Goal: Book appointment/travel/reservation

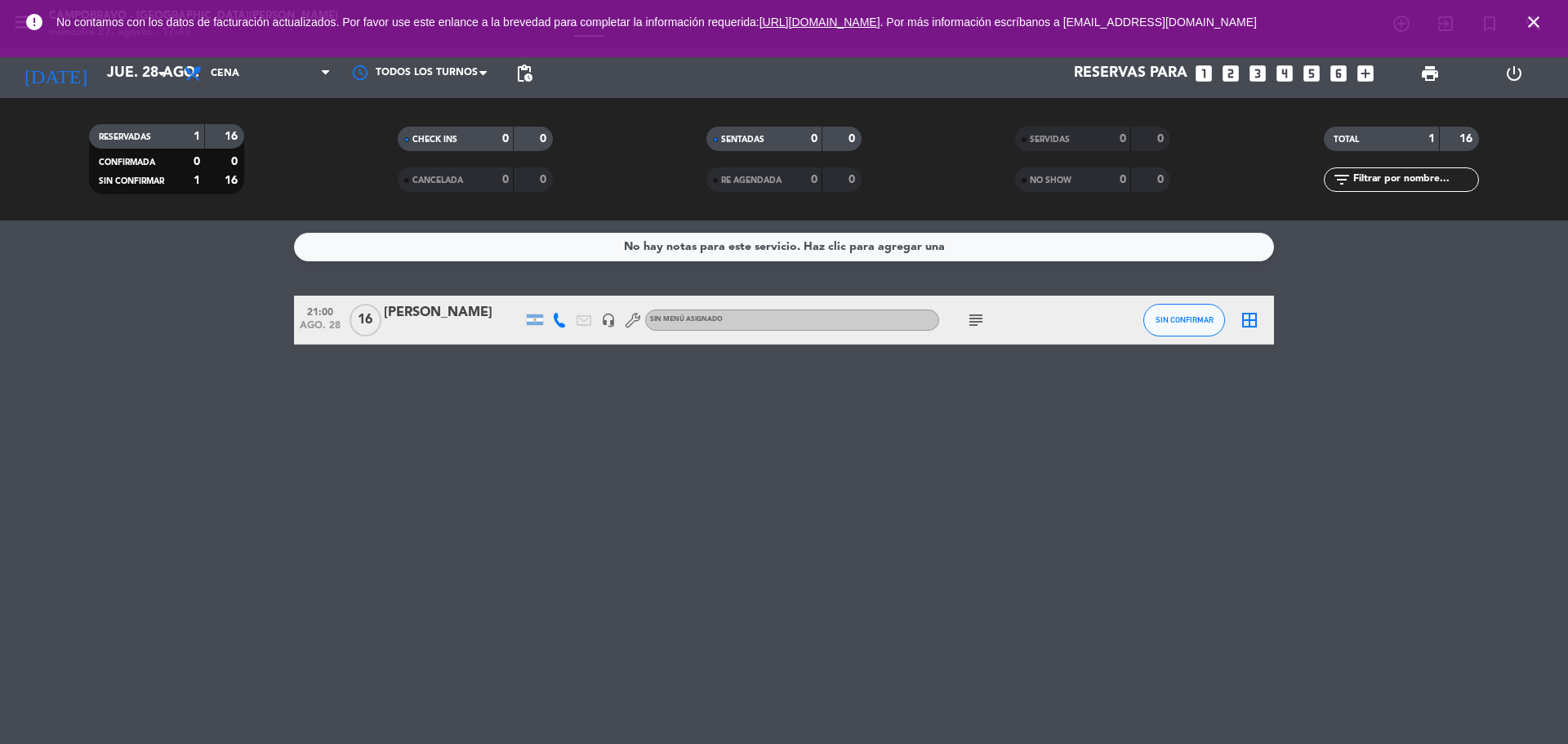
click at [1537, 24] on icon "close" at bounding box center [1534, 22] width 20 height 20
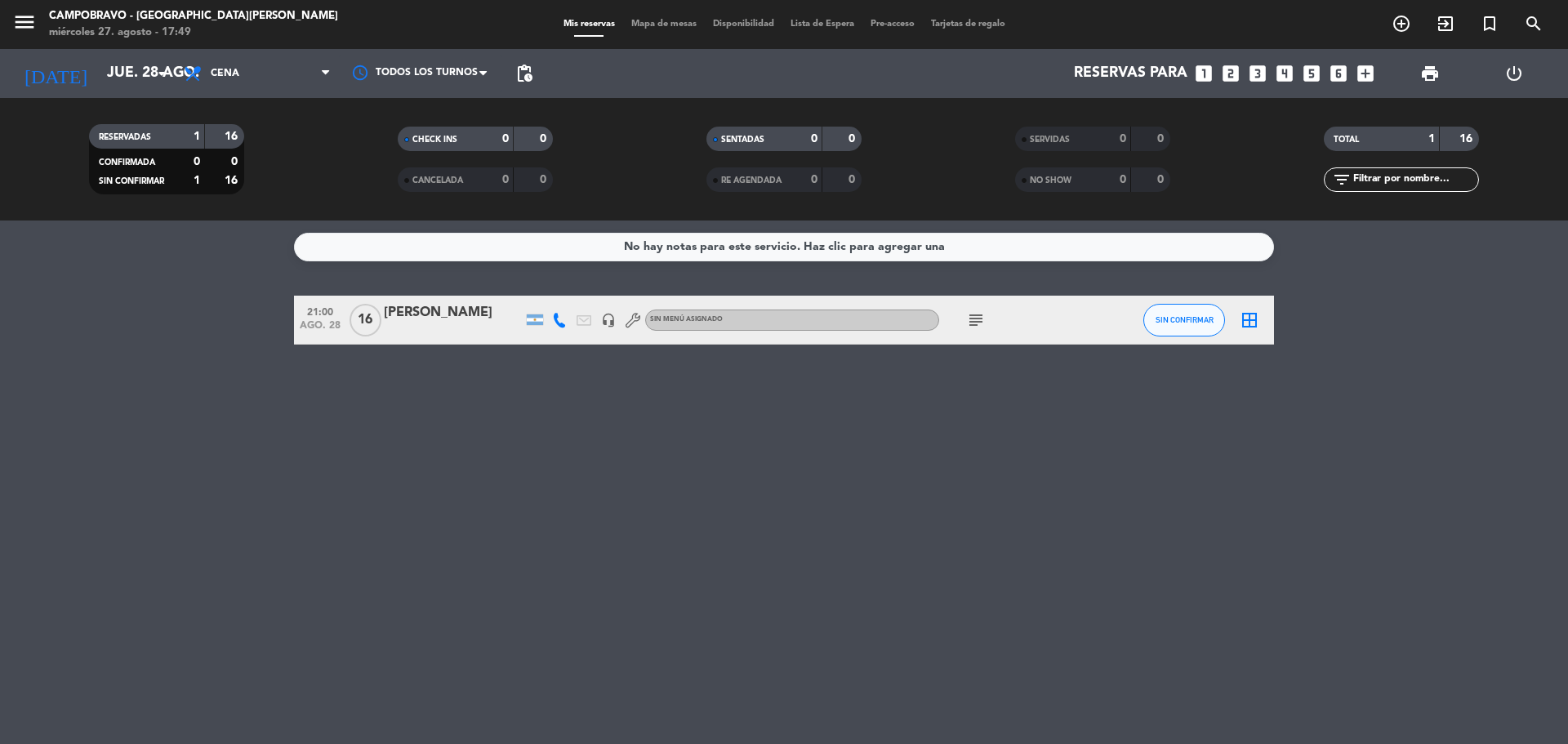
click at [648, 20] on span "Mapa de mesas" at bounding box center [663, 24] width 82 height 9
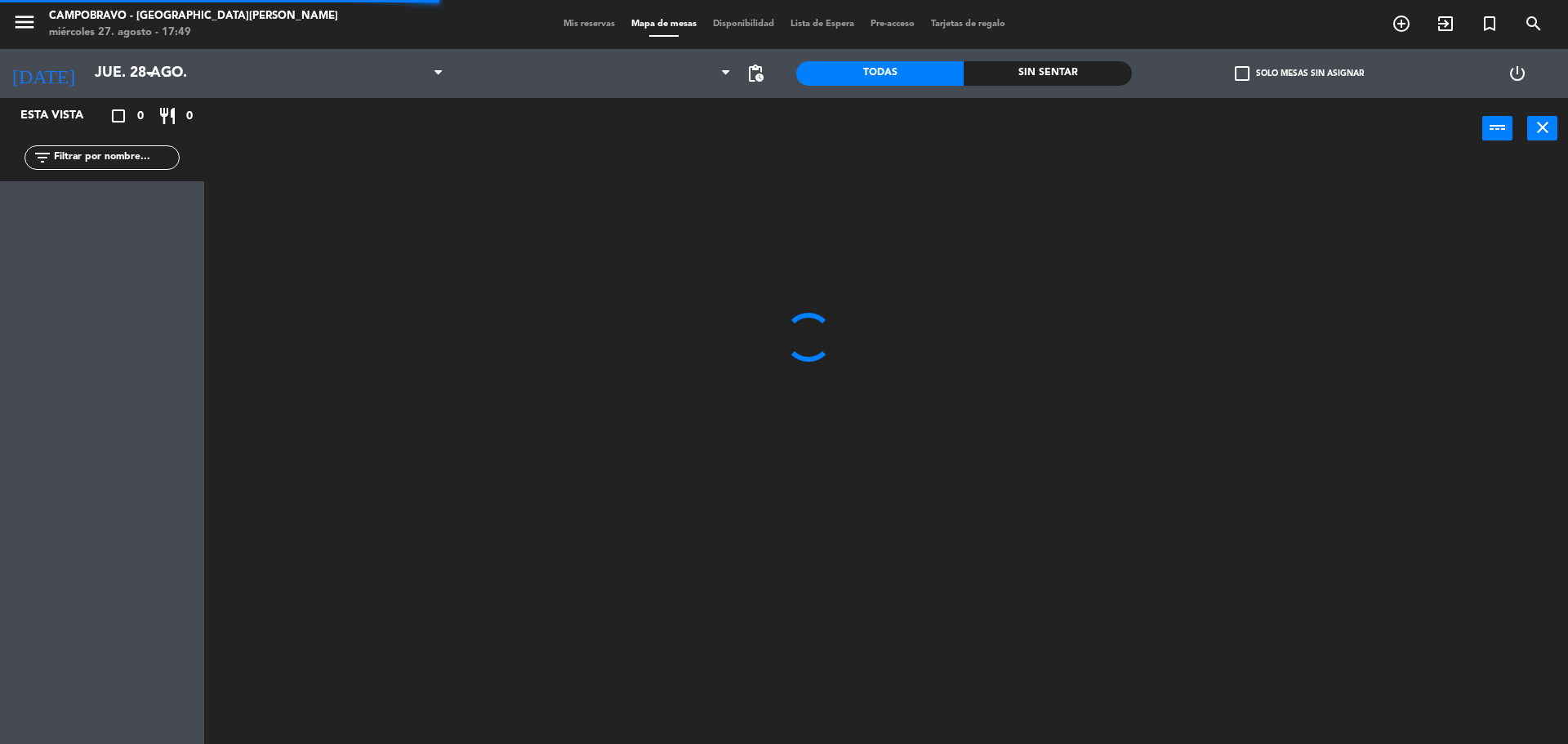
click at [753, 26] on span "Disponibilidad" at bounding box center [744, 24] width 78 height 9
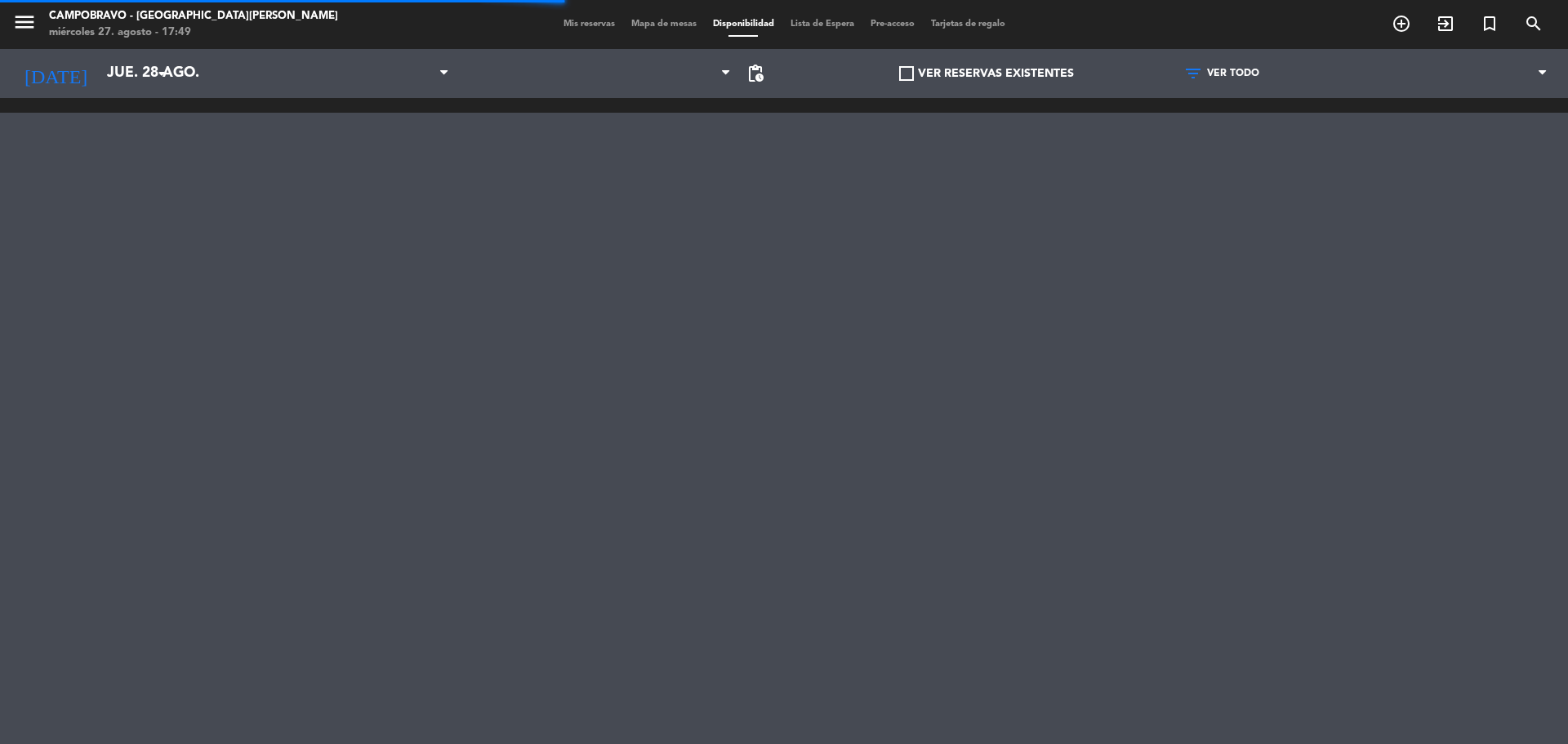
click at [822, 26] on span "Lista de Espera" at bounding box center [822, 24] width 80 height 9
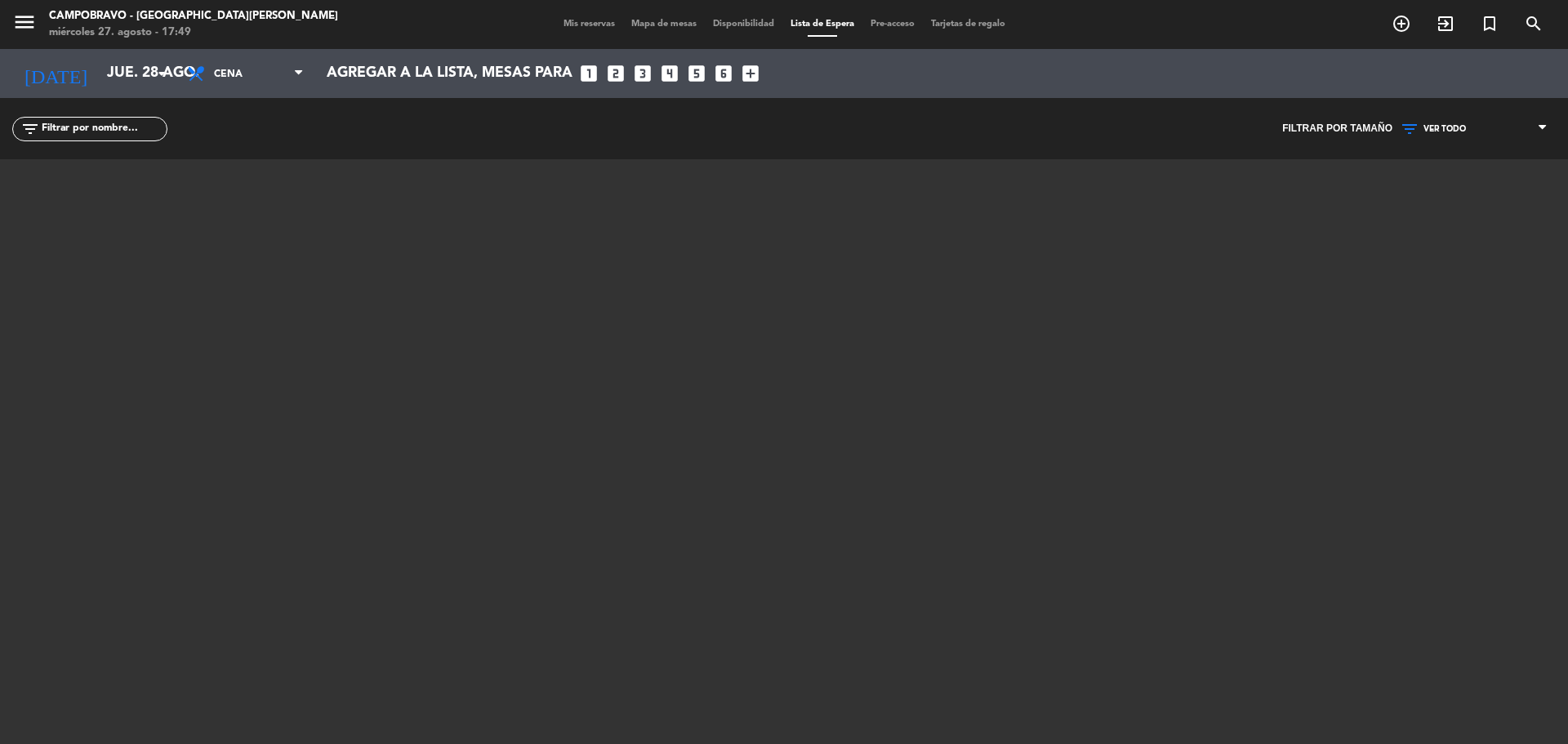
click at [871, 25] on span "Pre-acceso" at bounding box center [892, 24] width 60 height 9
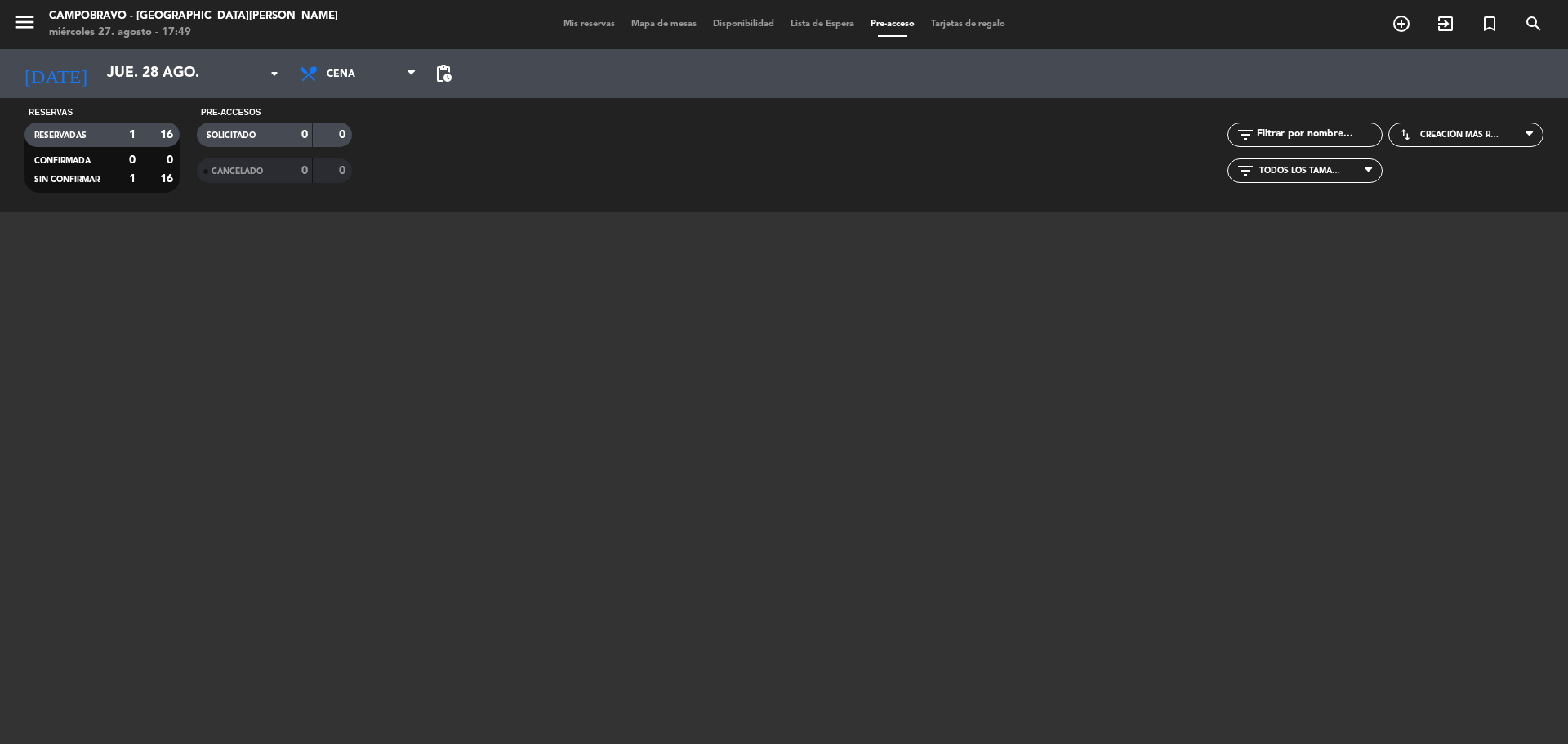
click at [824, 23] on span "Lista de Espera" at bounding box center [822, 24] width 80 height 9
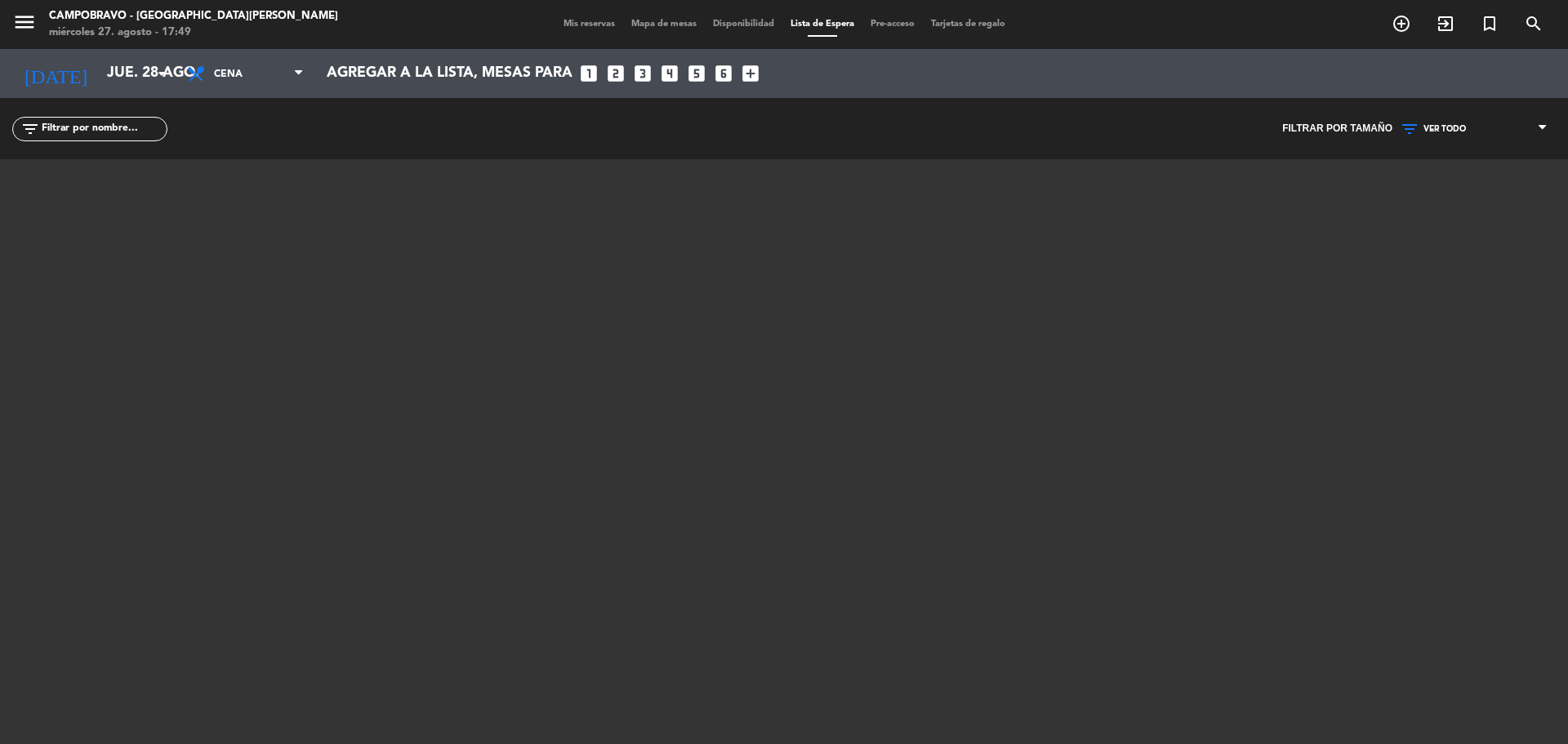
click at [744, 21] on span "Disponibilidad" at bounding box center [744, 24] width 78 height 9
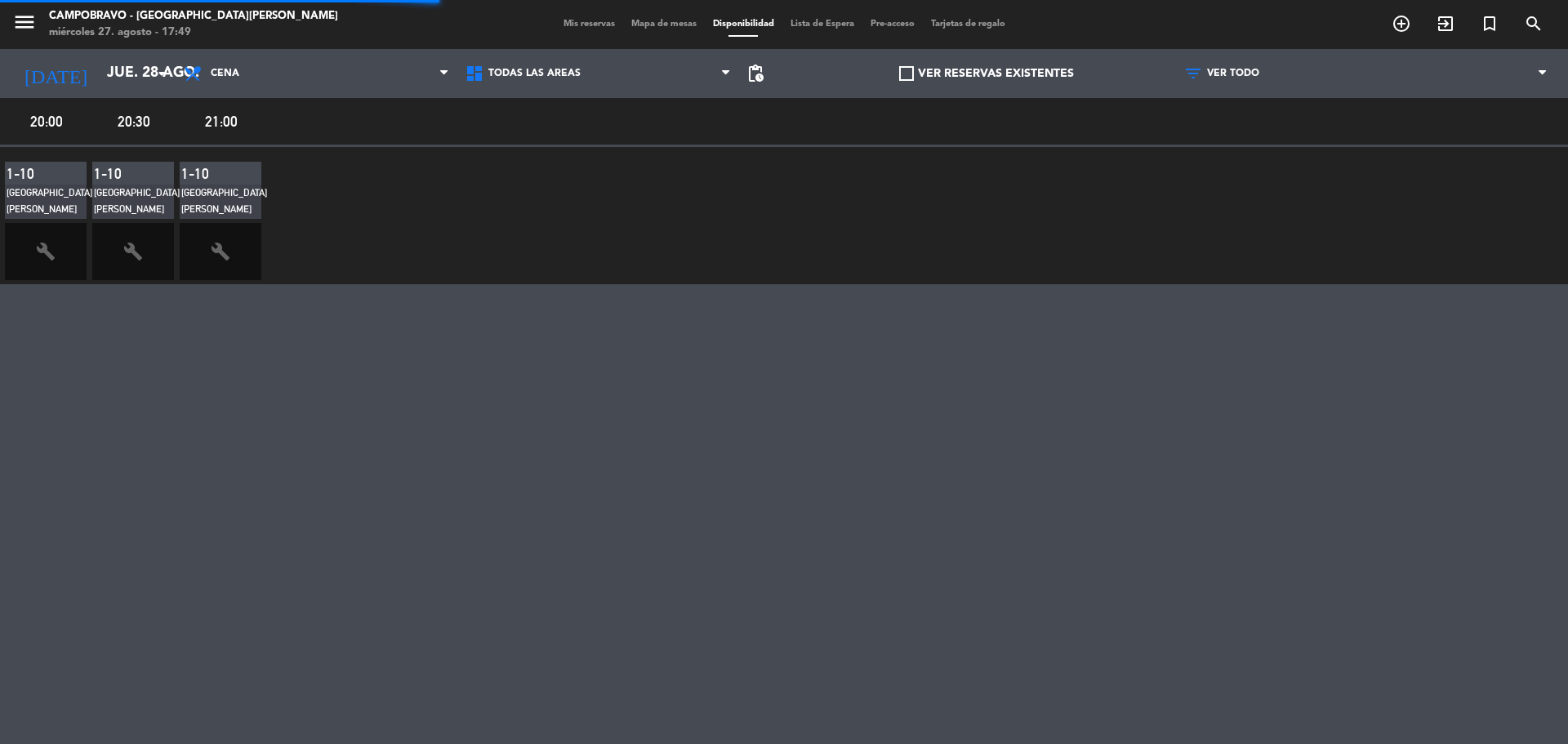
click at [649, 28] on span "Mapa de mesas" at bounding box center [663, 24] width 82 height 9
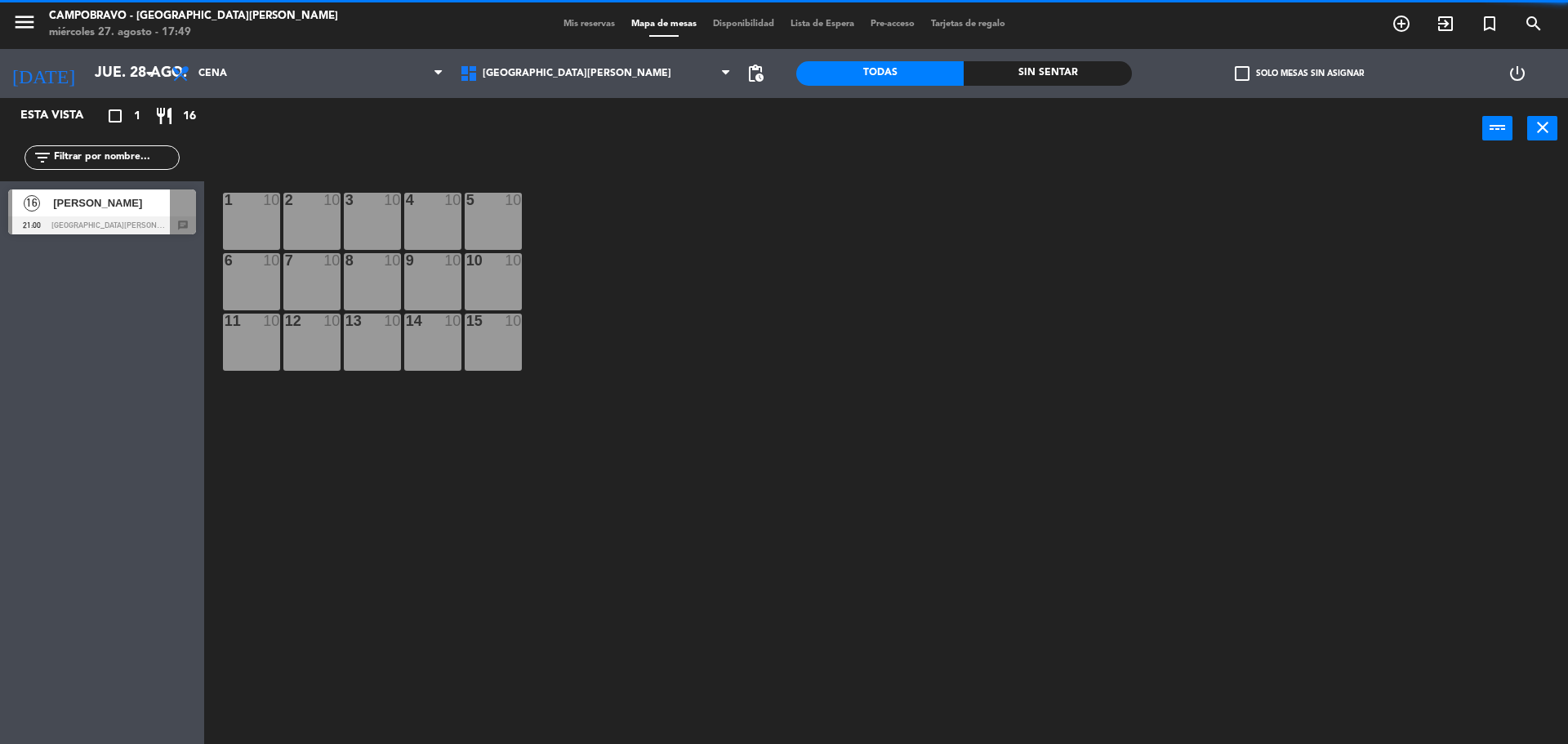
click at [575, 25] on span "Mis reservas" at bounding box center [589, 24] width 68 height 9
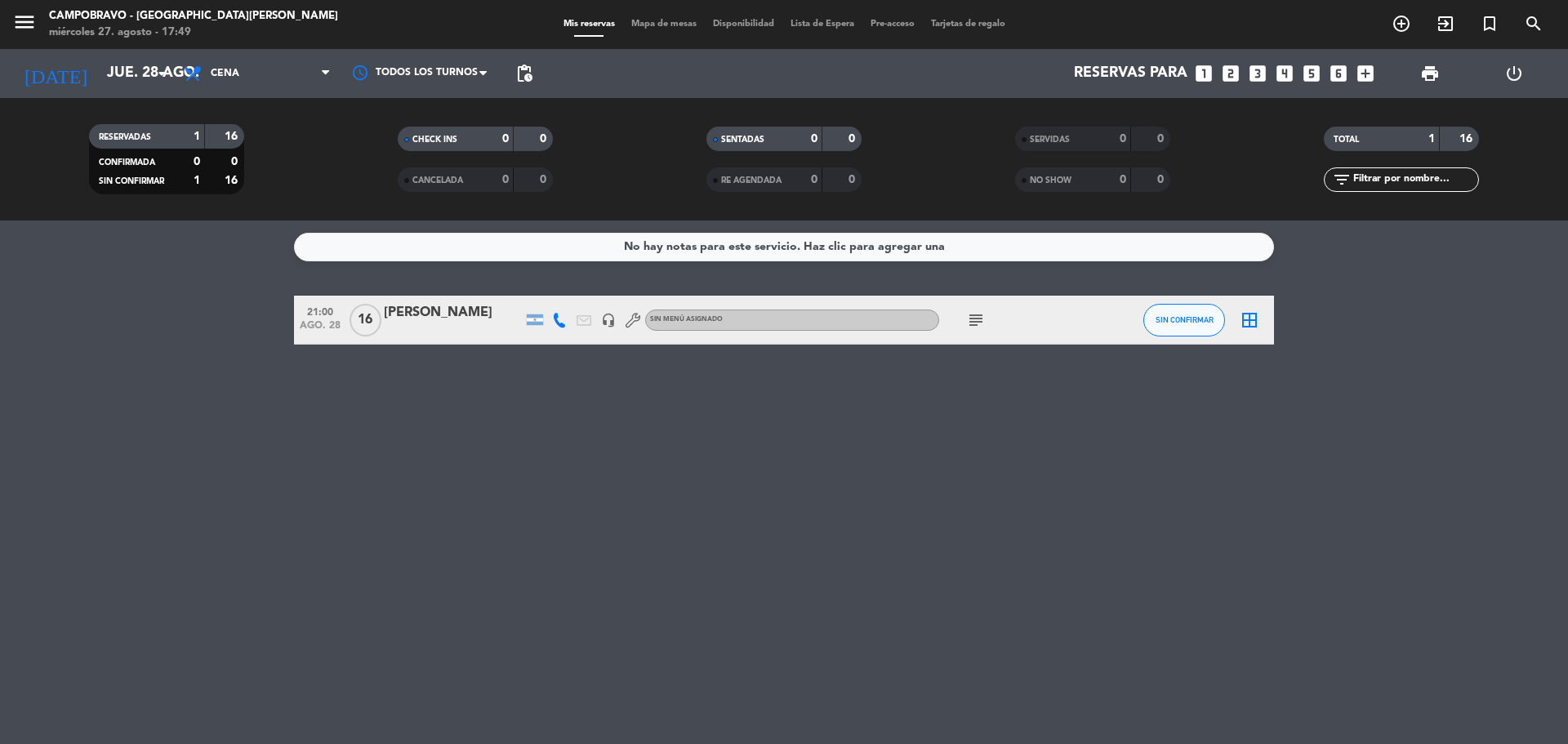
click at [883, 20] on span "Pre-acceso" at bounding box center [892, 24] width 60 height 9
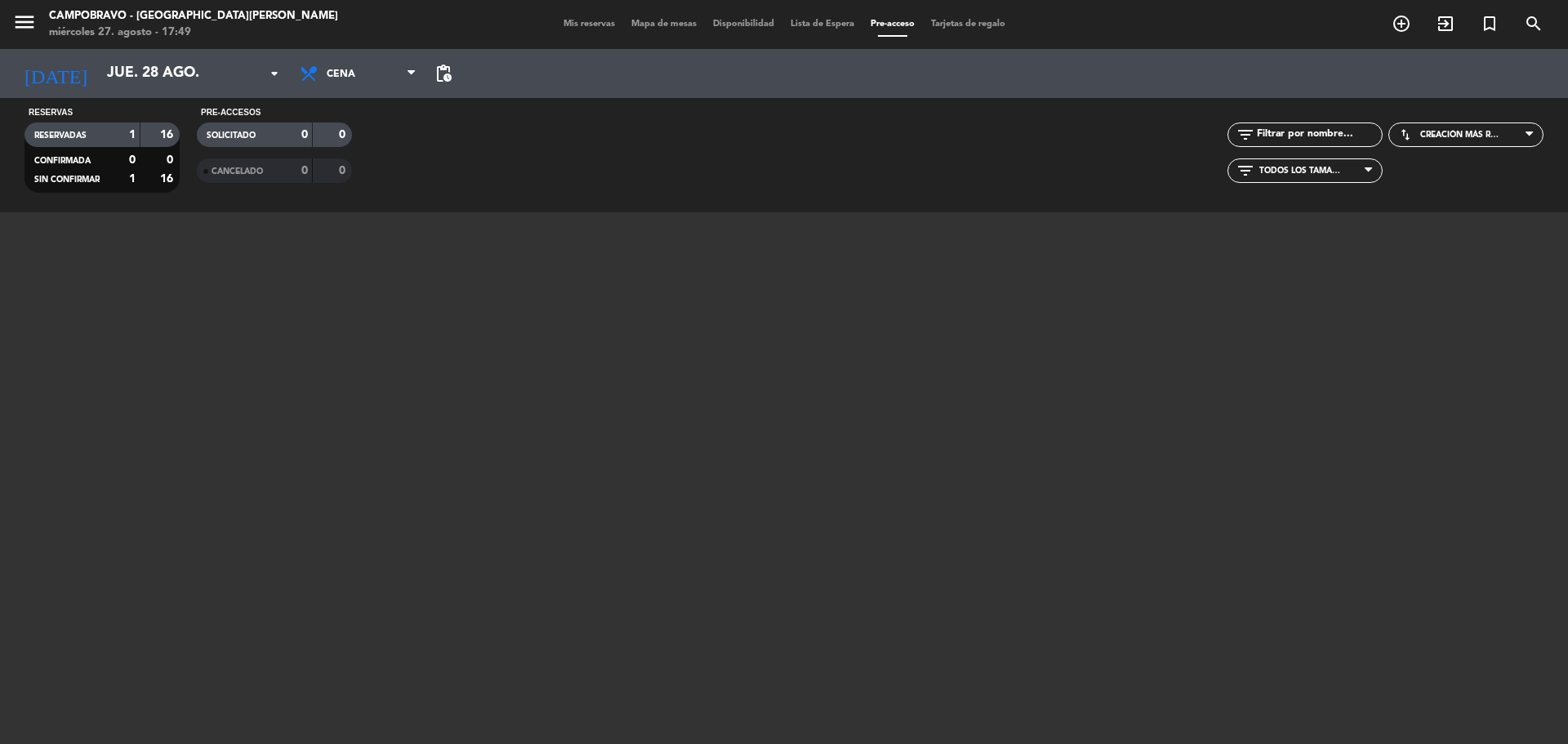
click at [835, 21] on span "Lista de Espera" at bounding box center [822, 24] width 80 height 9
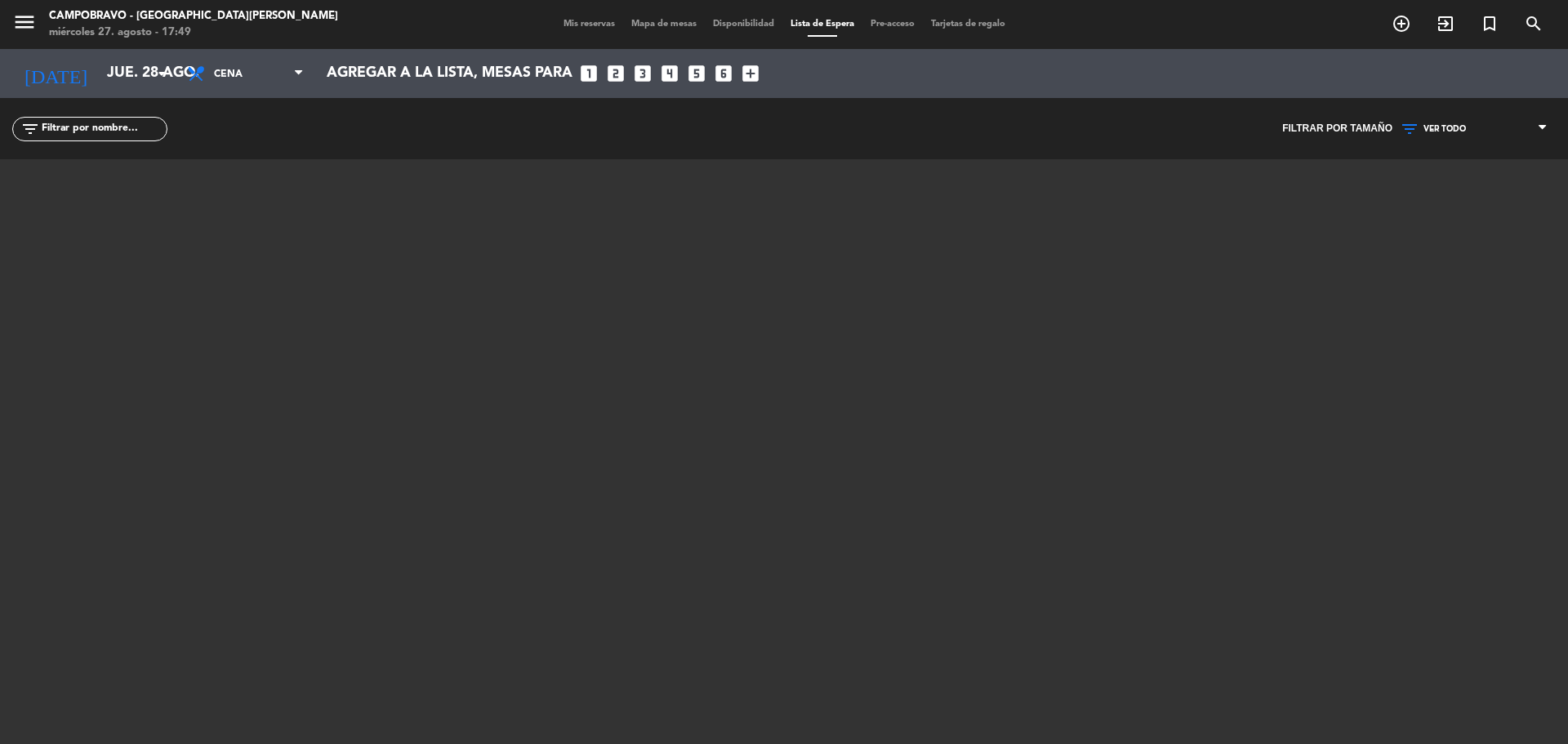
click at [584, 24] on span "Mis reservas" at bounding box center [589, 24] width 68 height 9
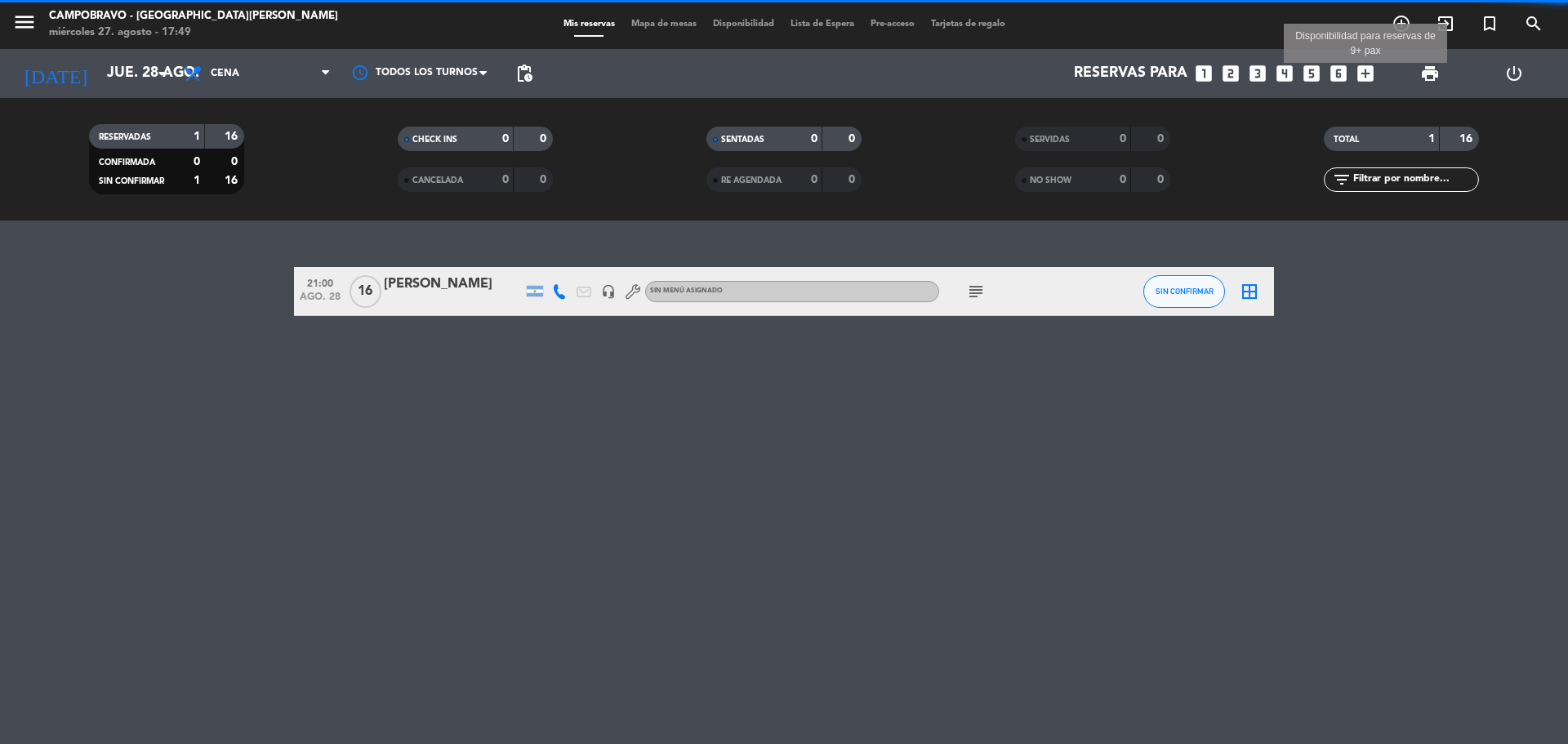
click at [1366, 82] on icon "add_box" at bounding box center [1366, 73] width 21 height 21
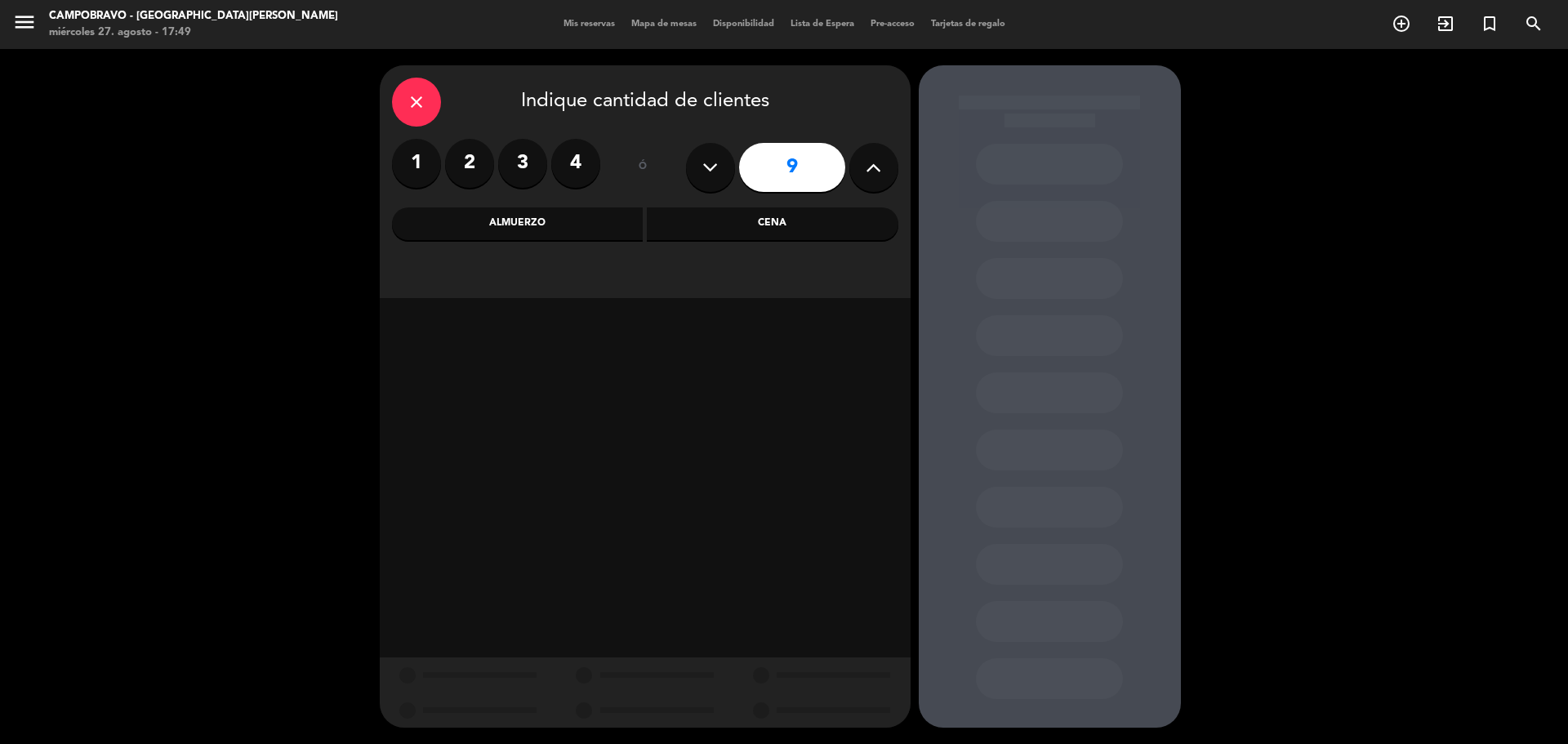
click at [720, 173] on button at bounding box center [710, 167] width 49 height 49
type input "8"
click at [752, 223] on div "Cena" at bounding box center [772, 224] width 251 height 33
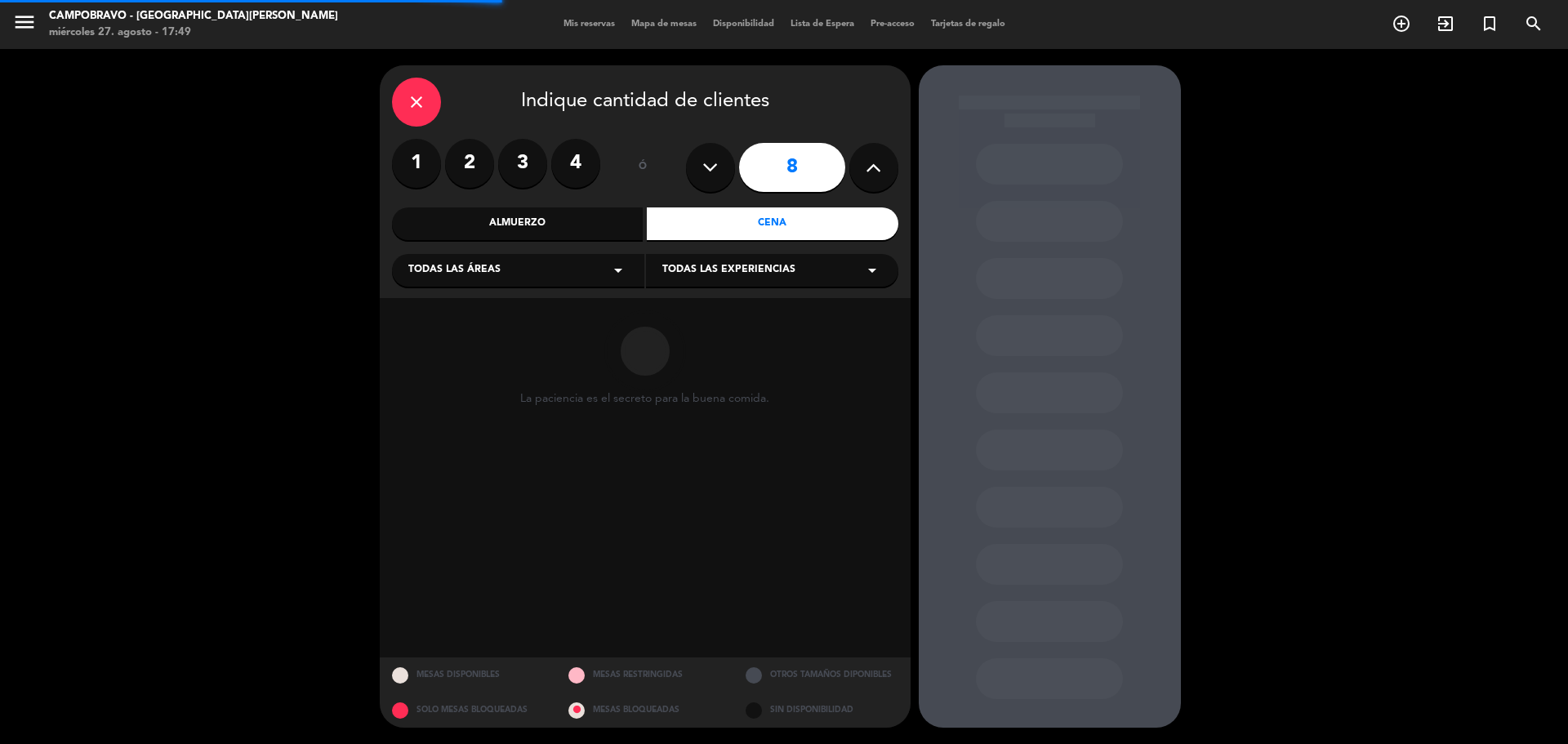
click at [631, 222] on div "Almuerzo" at bounding box center [517, 224] width 251 height 33
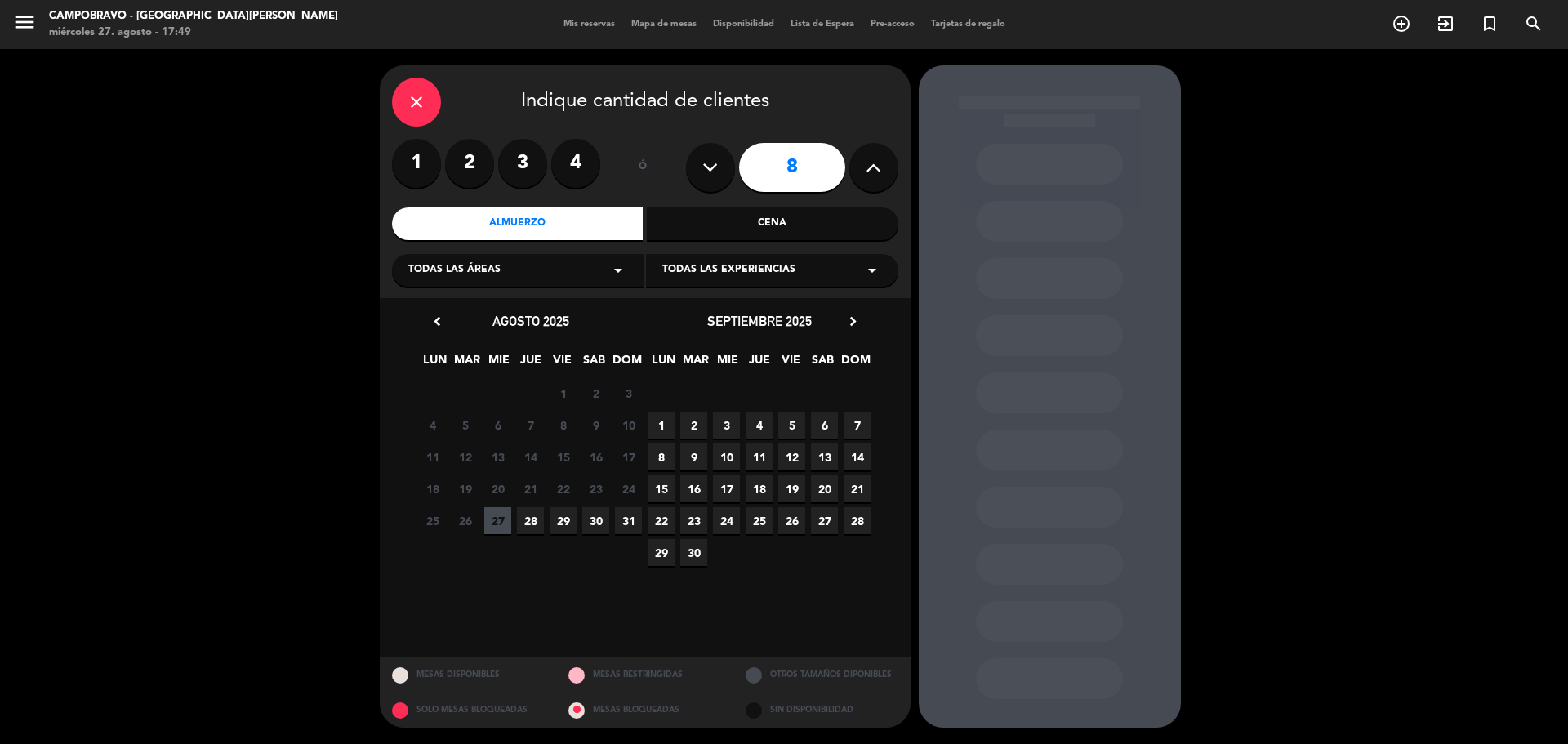
click at [538, 520] on span "28" at bounding box center [530, 520] width 27 height 27
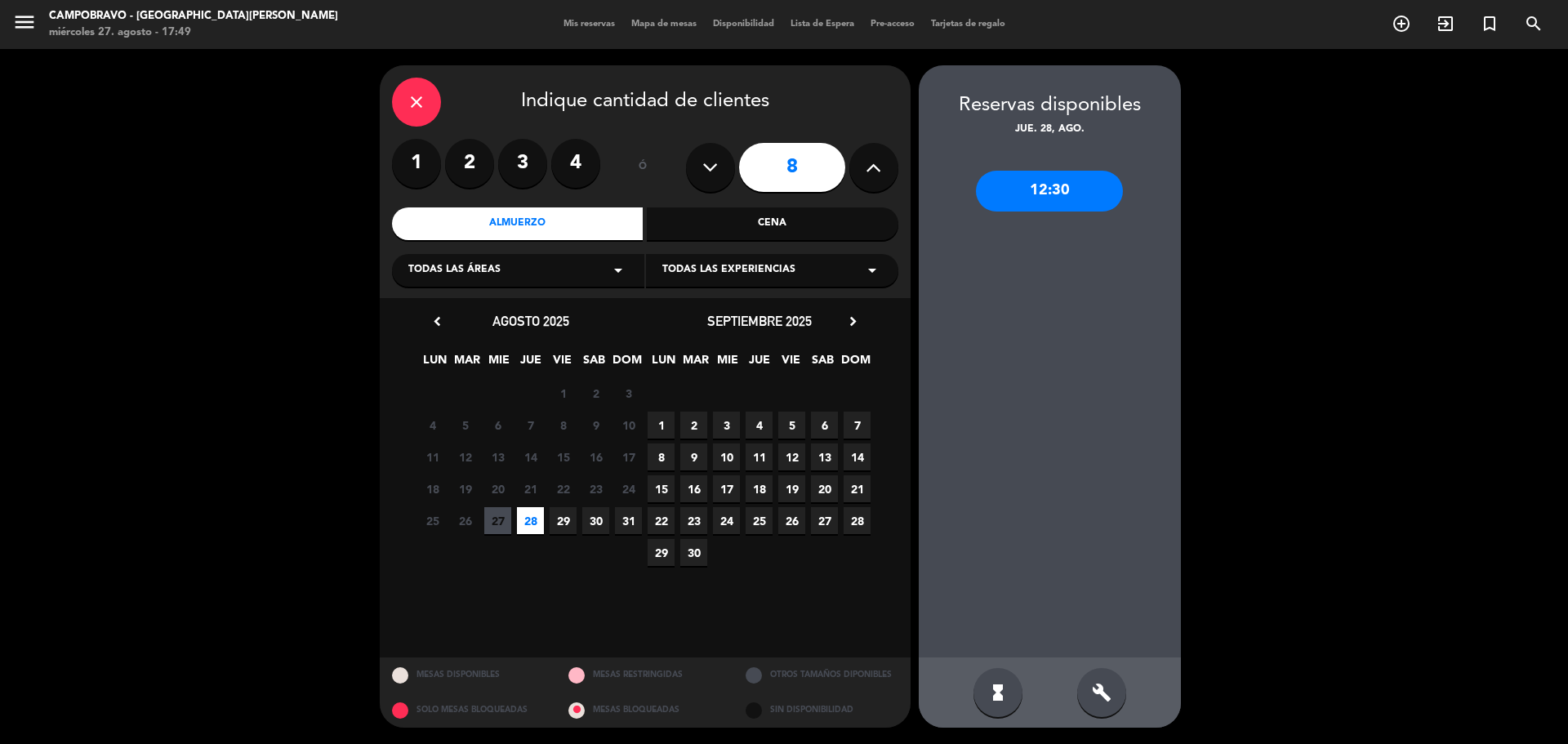
click at [1091, 711] on div "build" at bounding box center [1101, 692] width 49 height 49
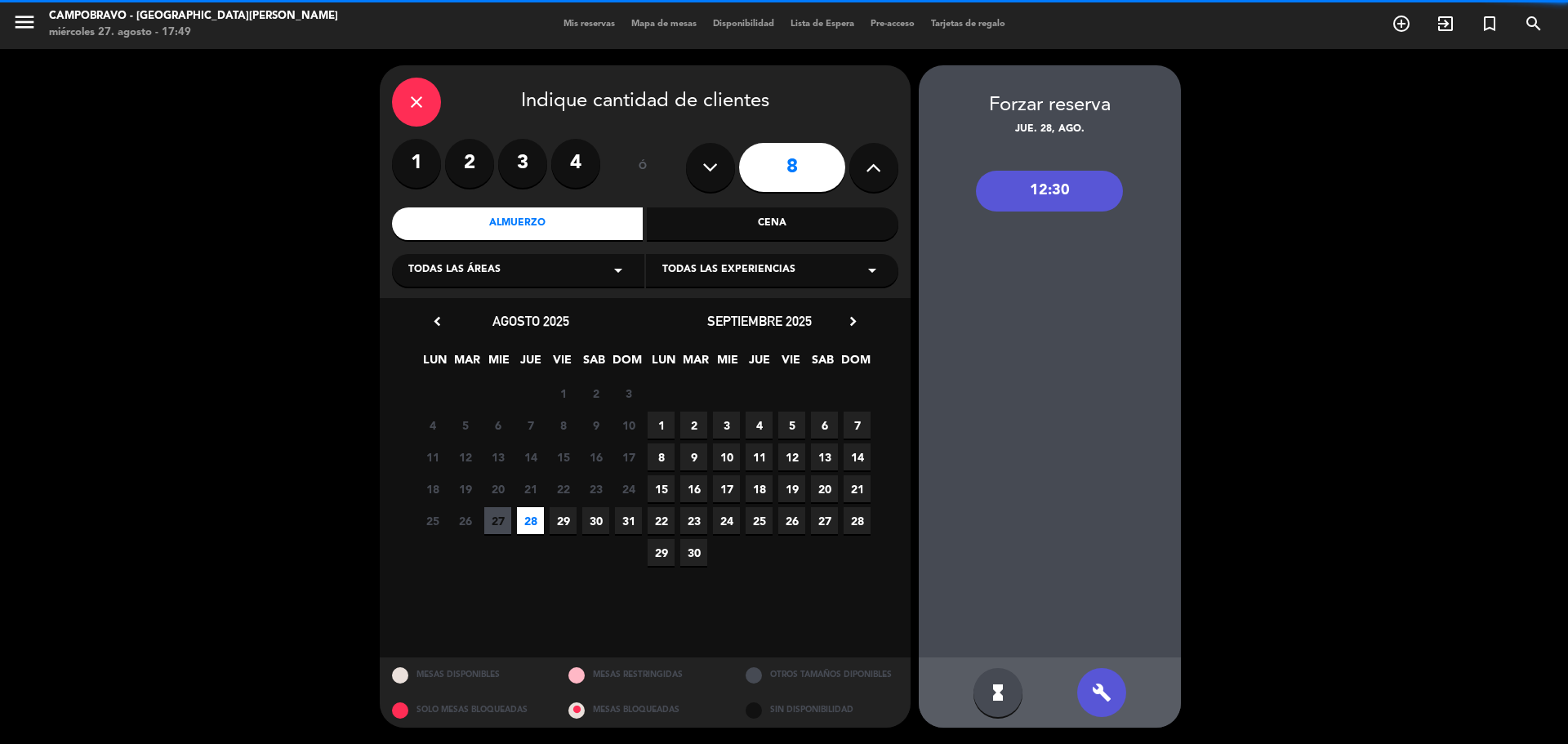
click at [1064, 178] on div "12:30" at bounding box center [1049, 191] width 147 height 40
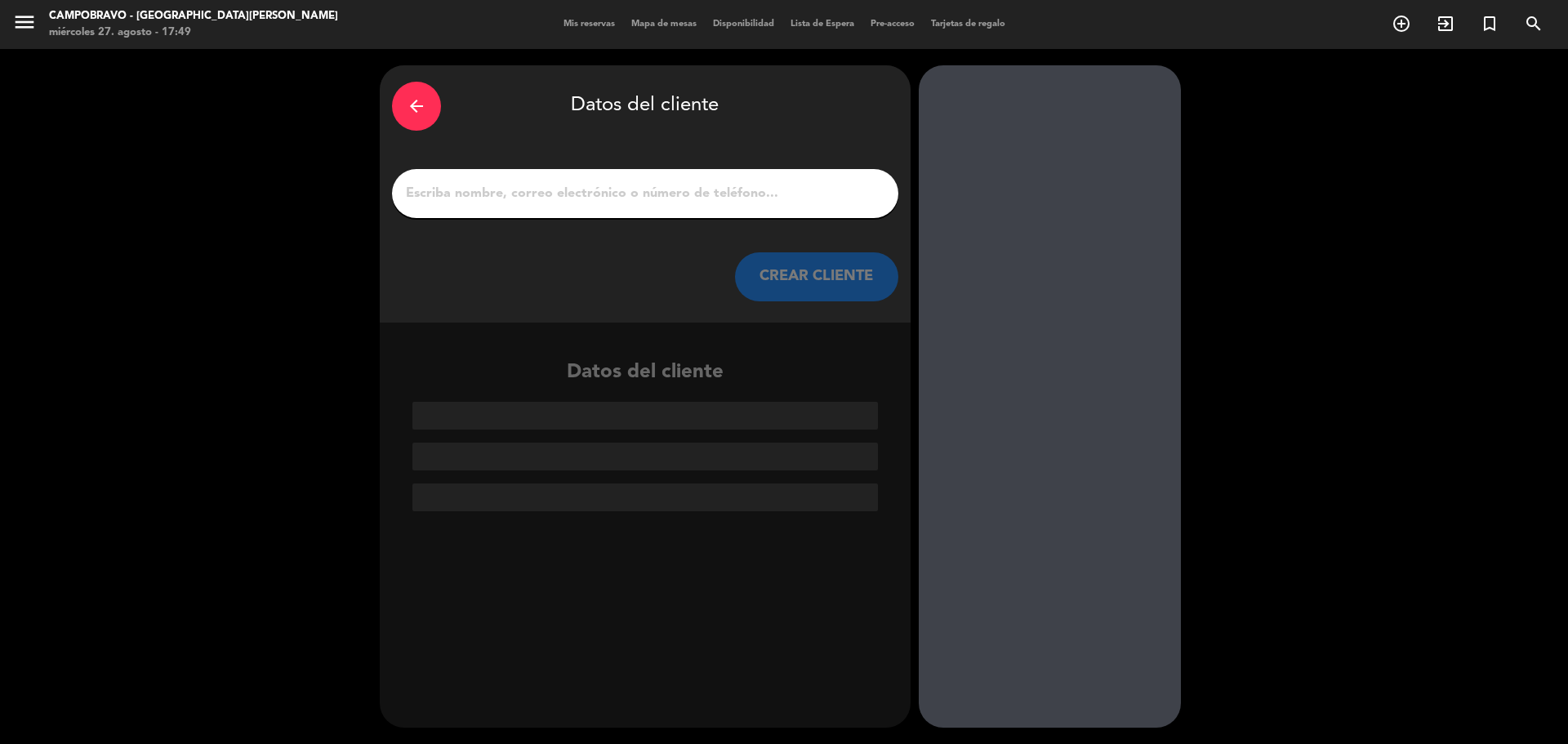
click at [566, 190] on input "1" at bounding box center [644, 193] width 482 height 23
drag, startPoint x: 566, startPoint y: 190, endPoint x: 769, endPoint y: 19, distance: 265.4
click at [522, 334] on div "Datos del cliente" at bounding box center [645, 416] width 531 height 188
click at [525, 198] on input "1" at bounding box center [644, 193] width 482 height 23
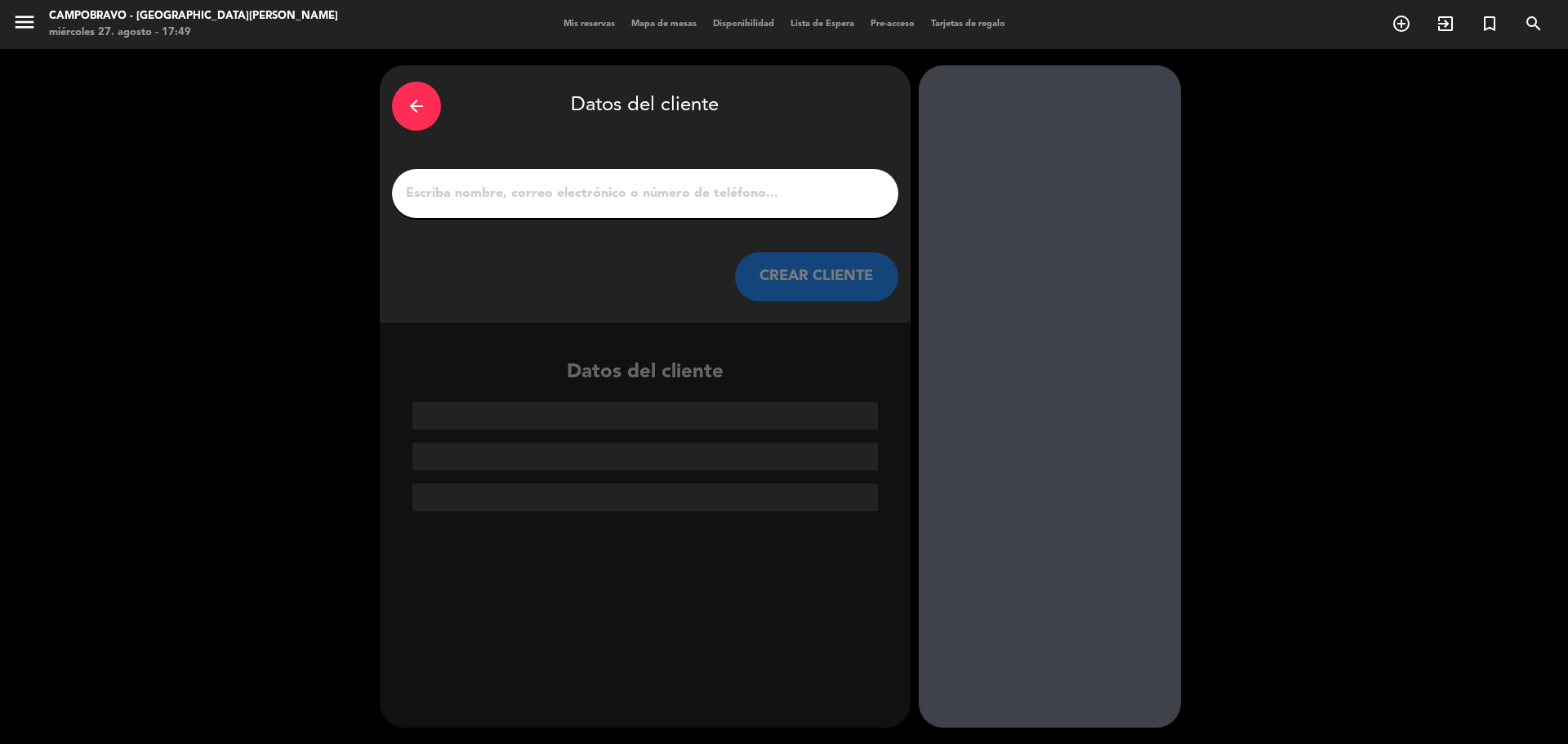
paste input "evelin zukowski"
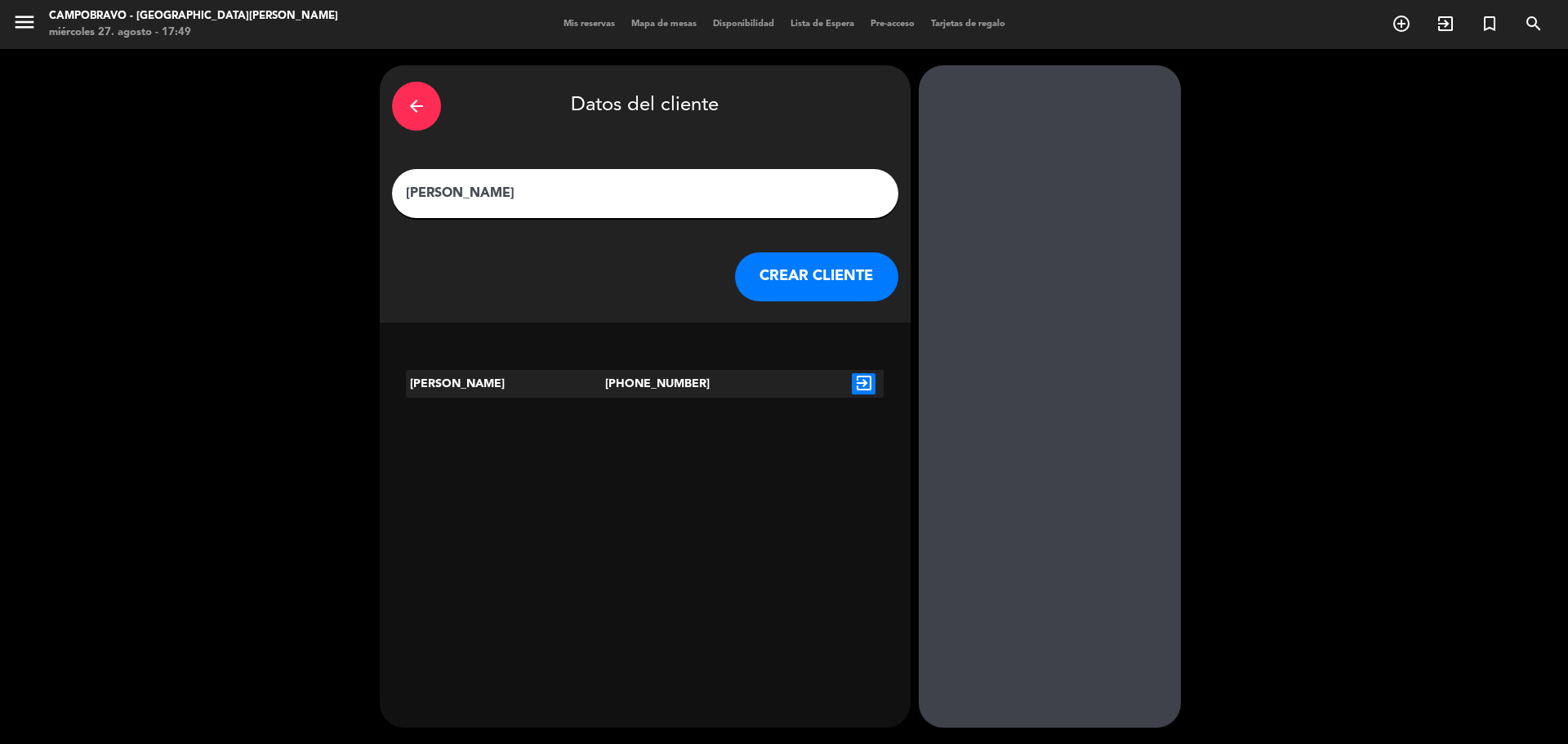
type input "evelin zukowski"
click at [872, 384] on icon "exit_to_app" at bounding box center [863, 384] width 24 height 21
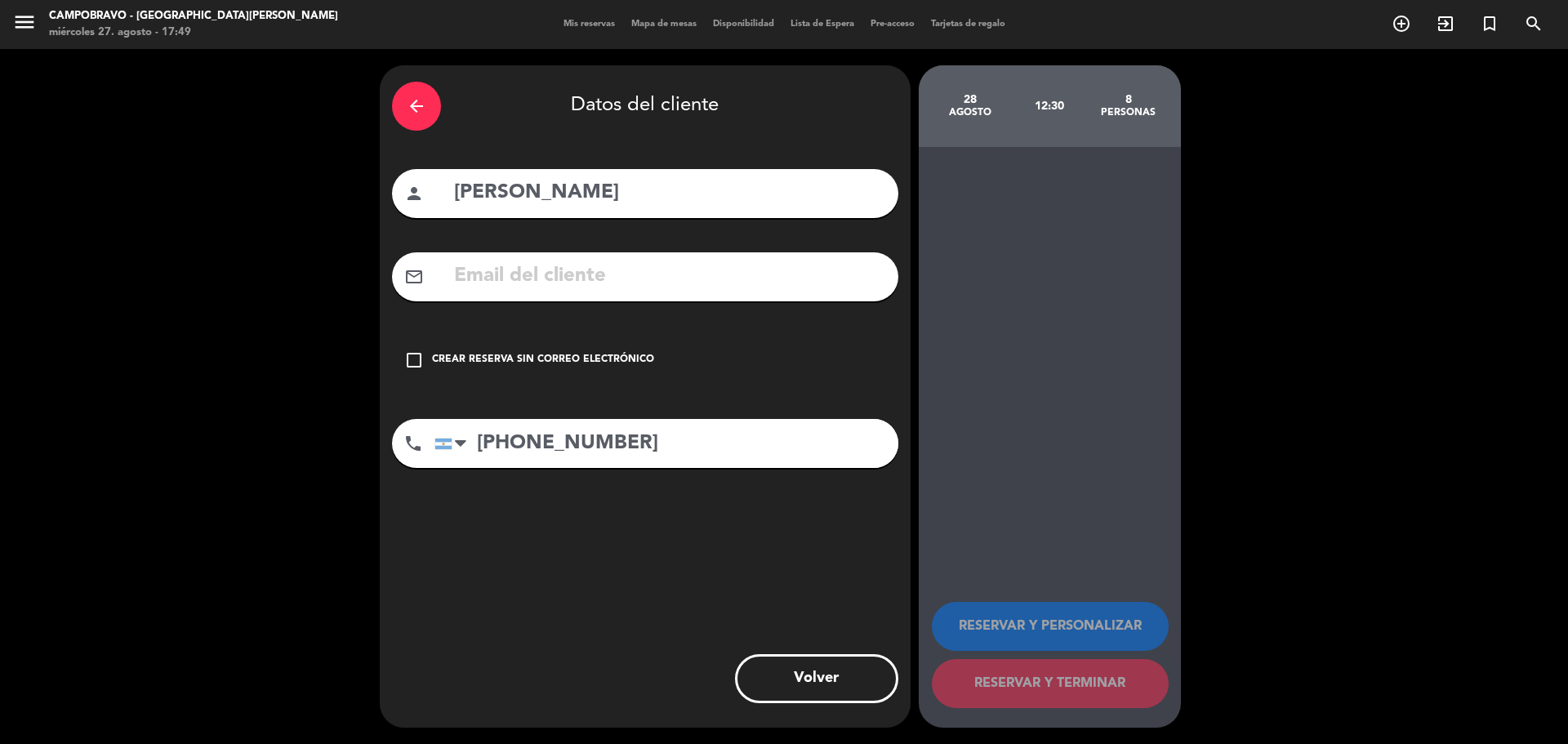
click at [409, 363] on icon "check_box_outline_blank" at bounding box center [414, 360] width 20 height 20
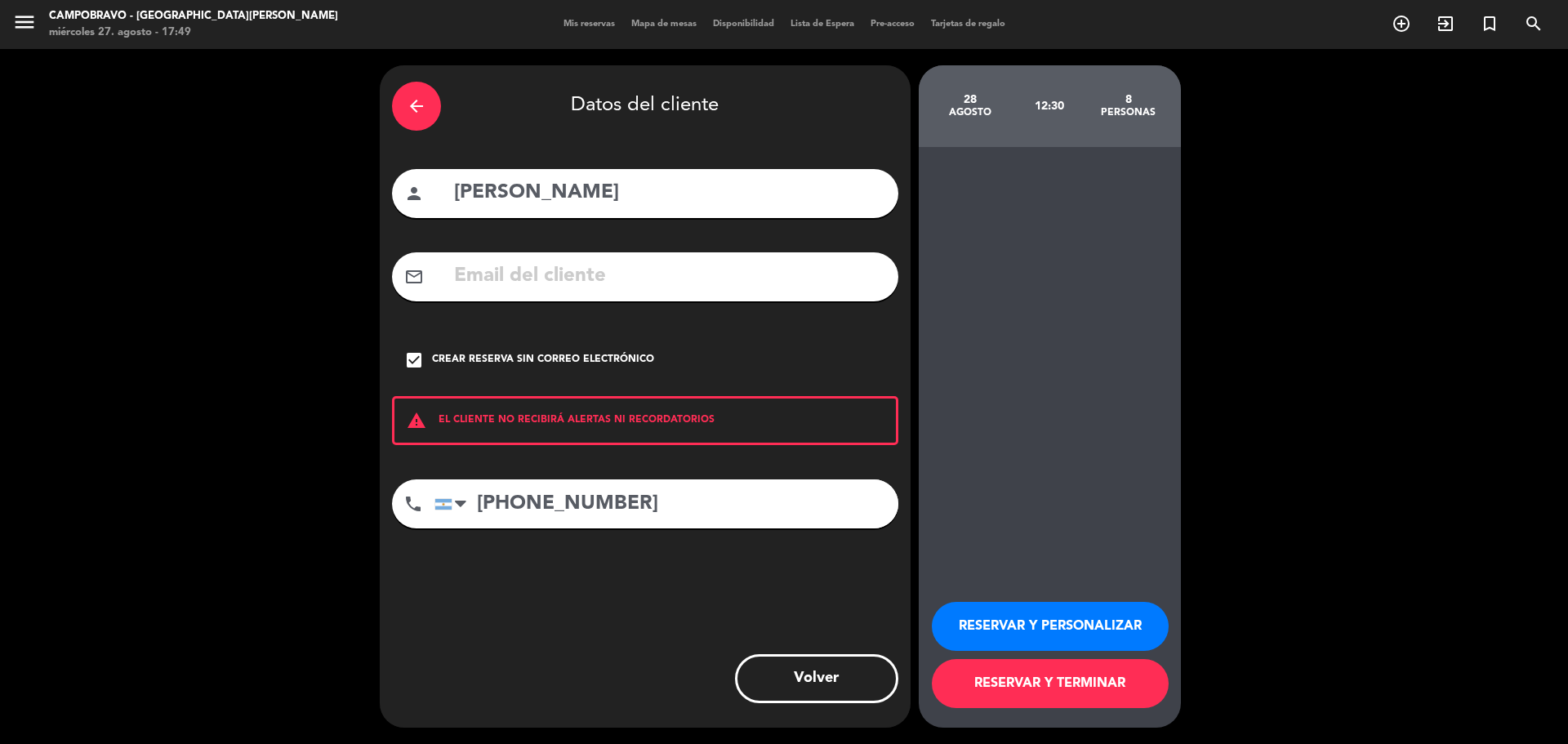
click at [1100, 618] on button "RESERVAR Y PERSONALIZAR" at bounding box center [1050, 626] width 237 height 49
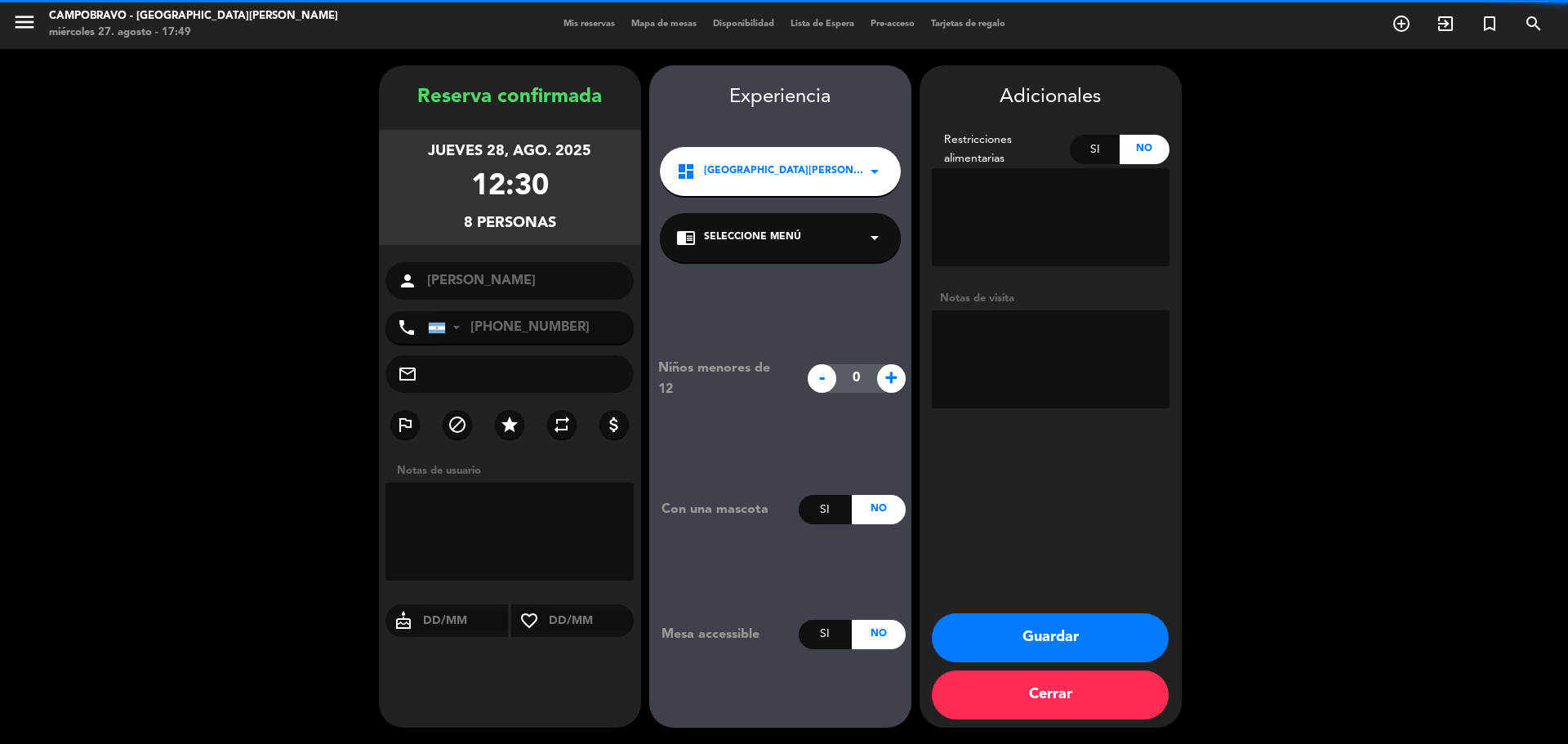
click at [1037, 329] on textarea at bounding box center [1051, 359] width 238 height 98
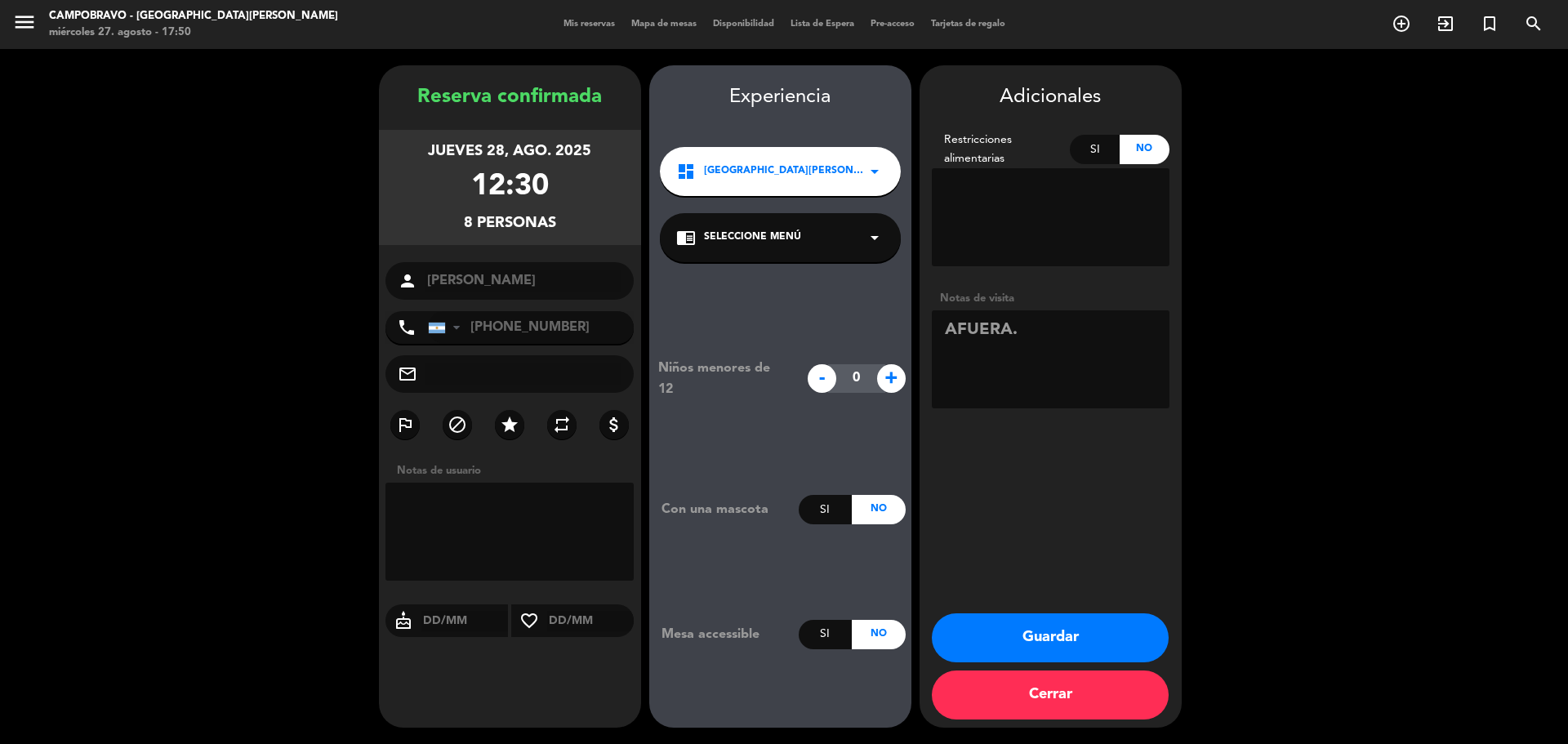
type textarea "AFUERA."
click at [1032, 623] on button "Guardar" at bounding box center [1050, 637] width 237 height 49
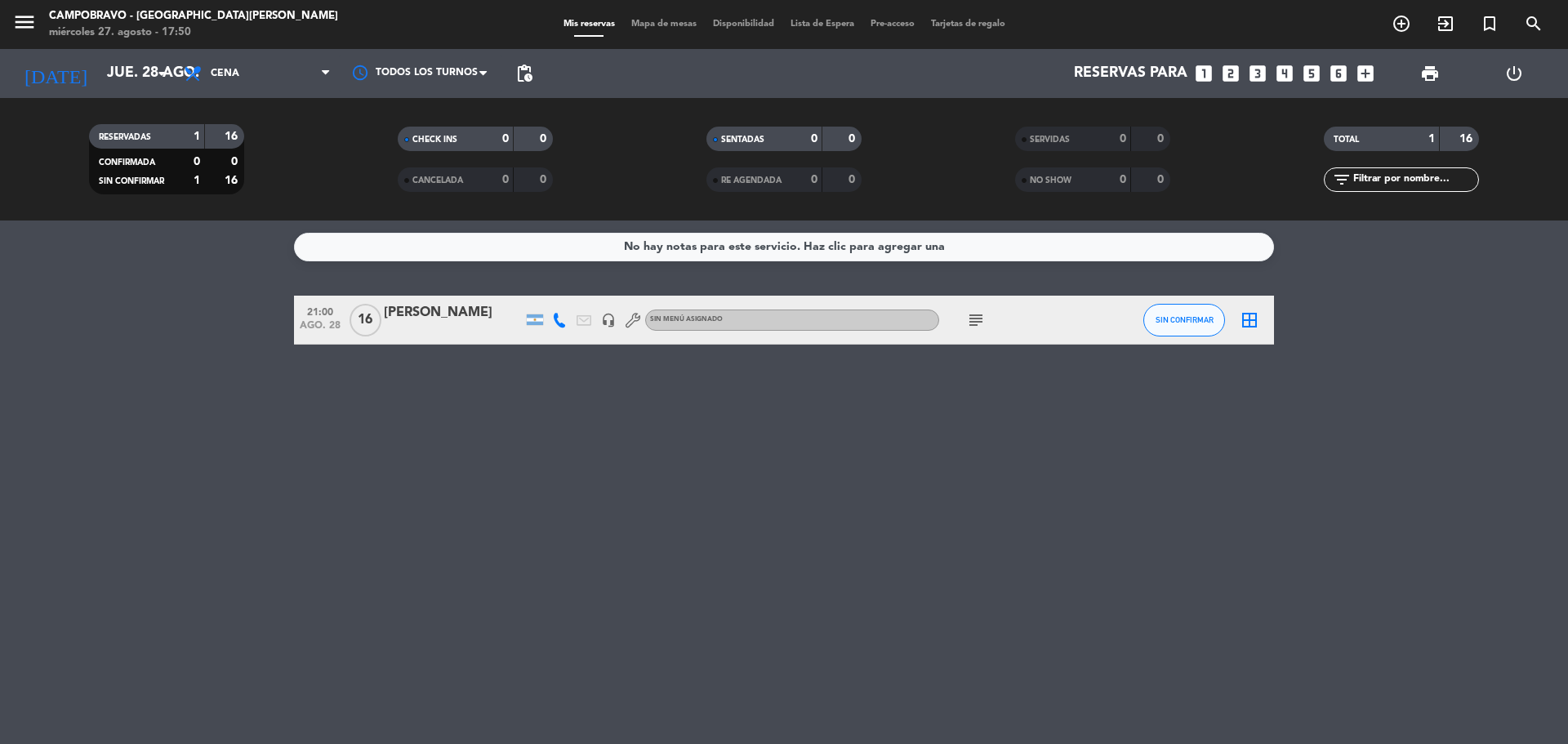
click at [819, 242] on div "No hay notas para este servicio. Haz clic para agregar una" at bounding box center [784, 247] width 321 height 19
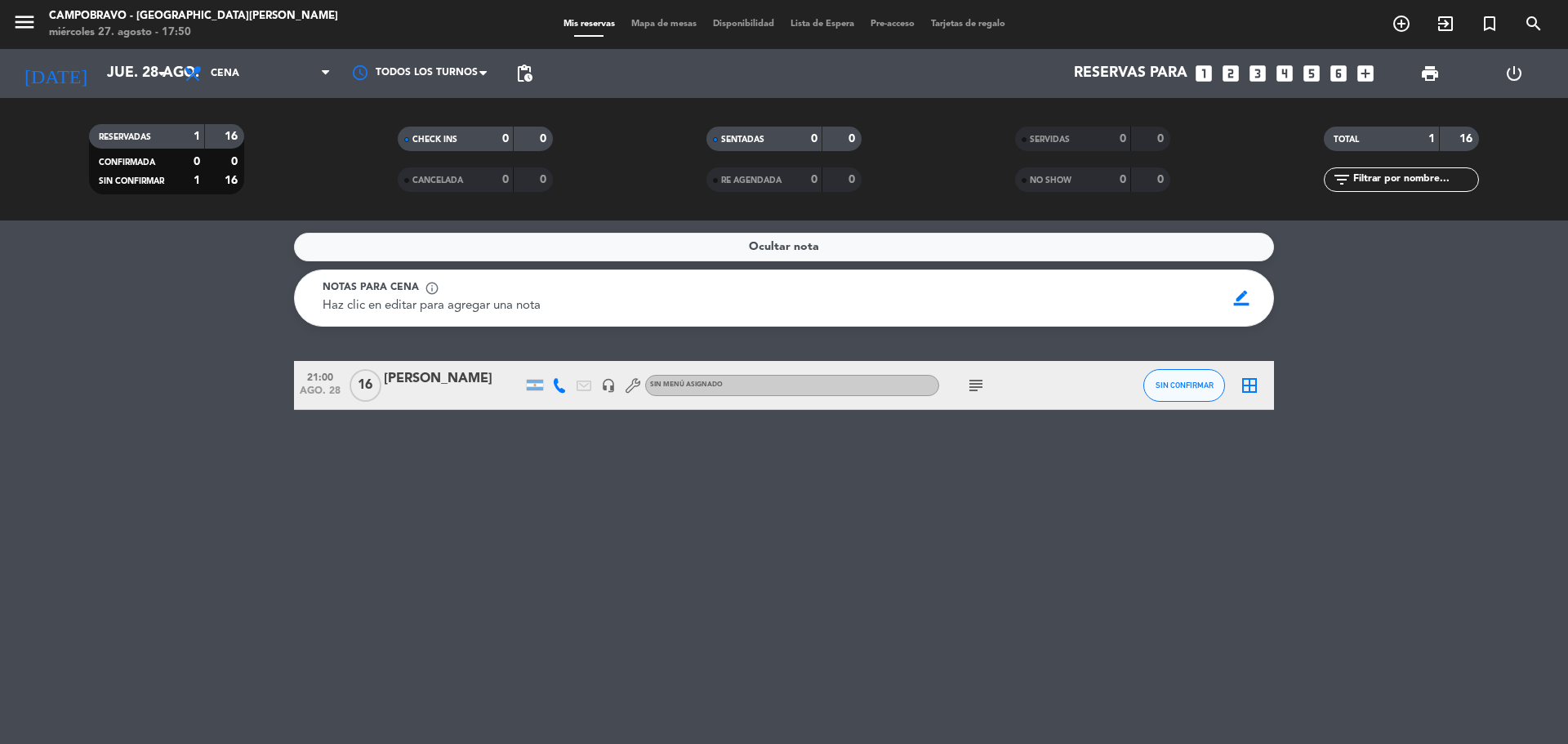
click at [805, 245] on span "Ocultar nota" at bounding box center [783, 247] width 70 height 19
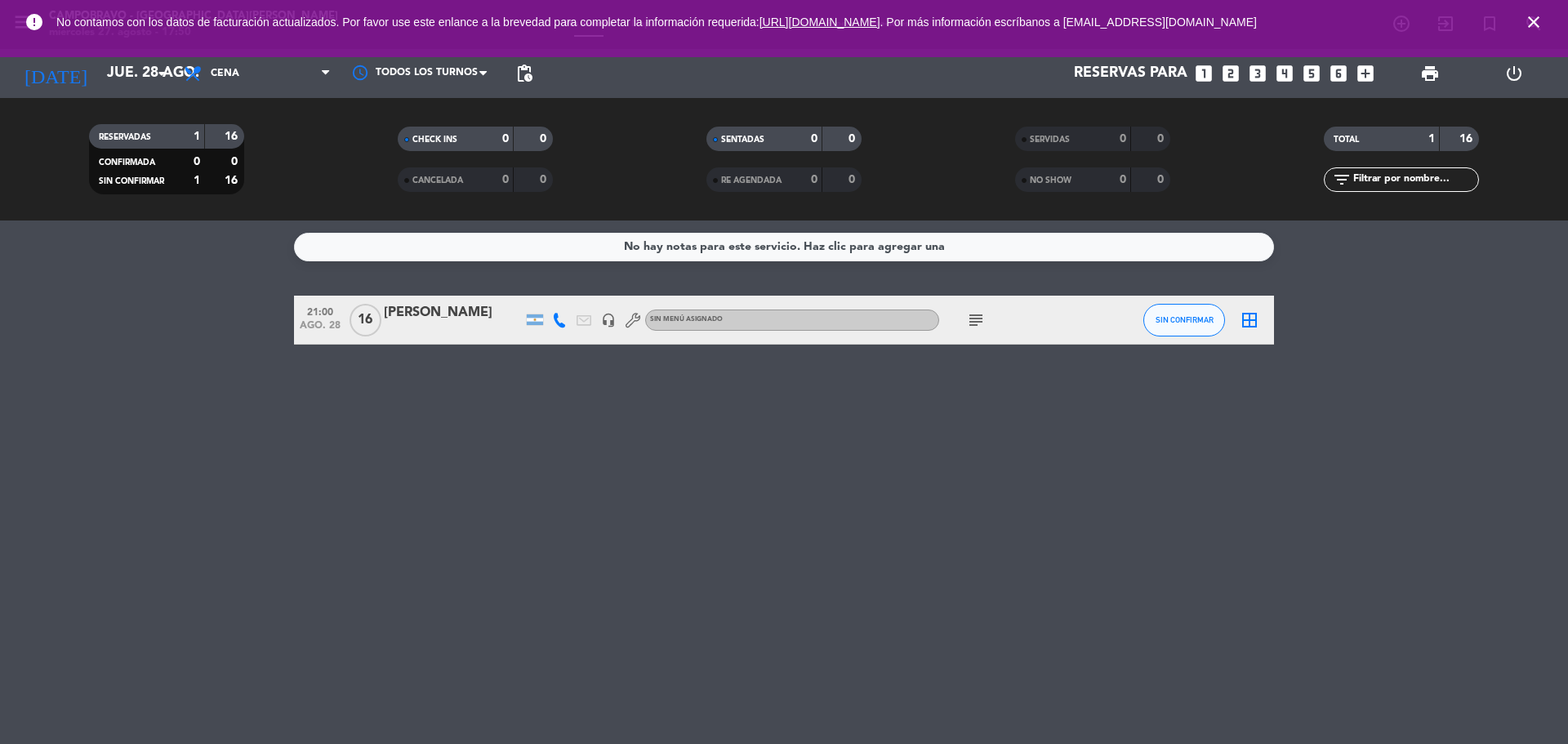
click at [1536, 23] on icon "close" at bounding box center [1534, 22] width 20 height 20
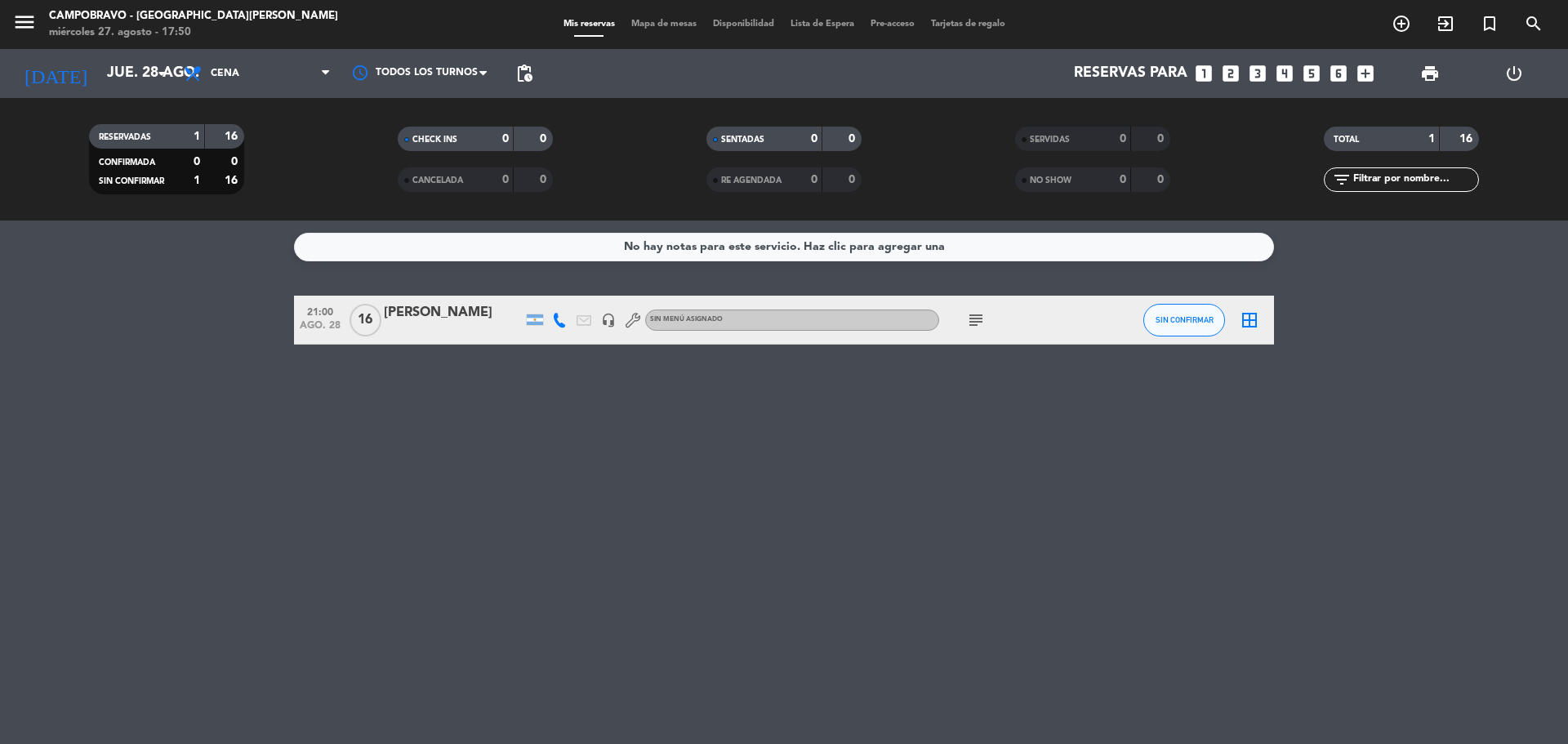
click at [711, 34] on div "menu Campobravo - [GEOGRAPHIC_DATA][PERSON_NAME] [DATE] 27. agosto - 17:50 Mis …" at bounding box center [784, 24] width 1568 height 49
click at [741, 31] on div "Mis reservas Mapa de mesas Disponibilidad Lista de Espera Pre-acceso Tarjetas d…" at bounding box center [784, 25] width 459 height 15
click at [838, 27] on span "Lista de Espera" at bounding box center [822, 24] width 80 height 9
